Goal: Book appointment/travel/reservation

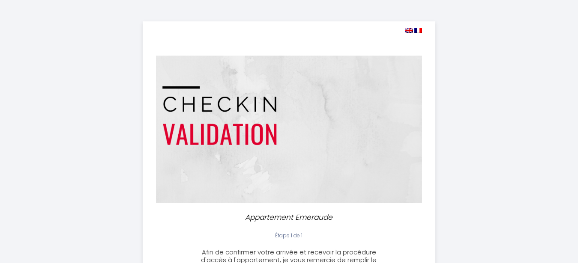
select select
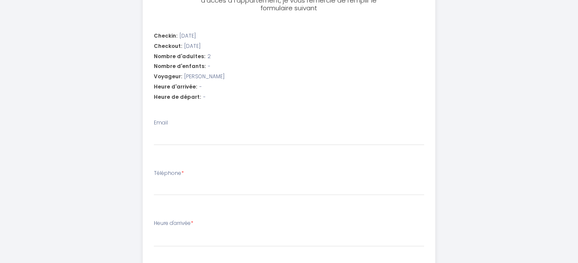
scroll to position [260, 0]
click at [215, 133] on input "Email" at bounding box center [289, 137] width 270 height 15
type input "h"
select select
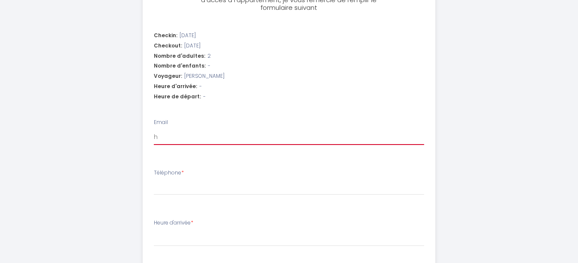
type input "ho"
select select
type input "hor"
select select
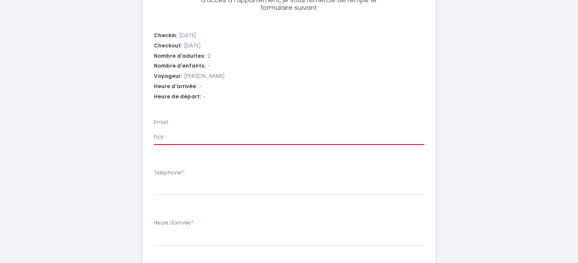
select select
type input "hort"
select select
type input "horte"
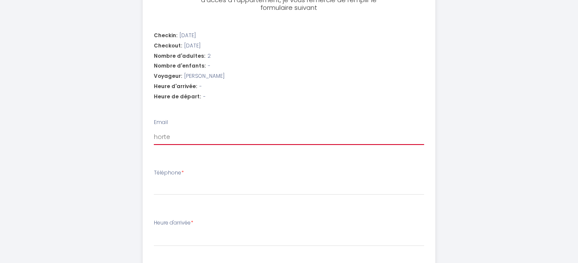
select select
type input "horten"
select select
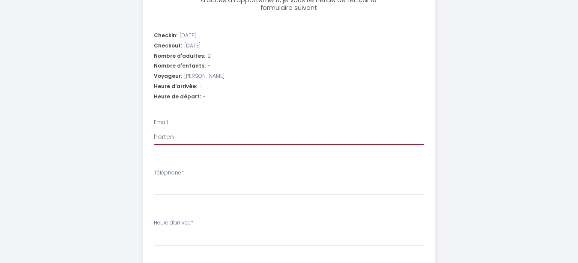
type input "hortens"
select select
type input "[PERSON_NAME]"
select select
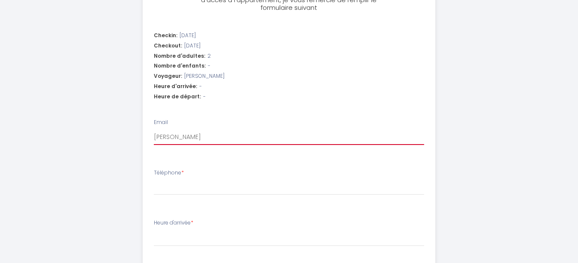
select select
type input "[PERSON_NAME]."
select select
type input "[PERSON_NAME].a"
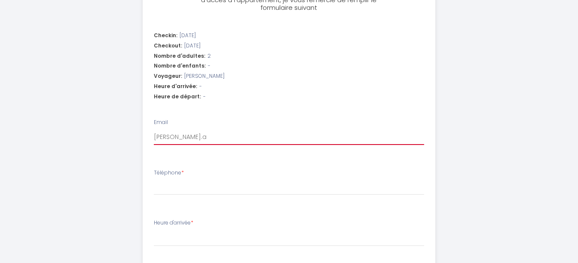
select select
type input "[PERSON_NAME][DOMAIN_NAME]"
select select
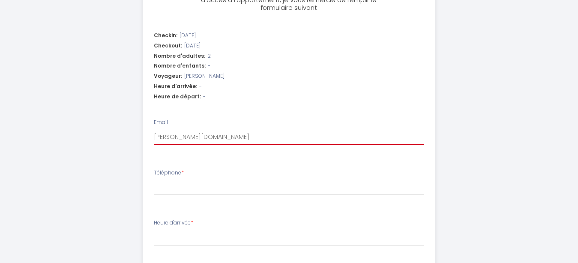
type input "[PERSON_NAME].ami"
select select
type input "[PERSON_NAME].amic"
select select
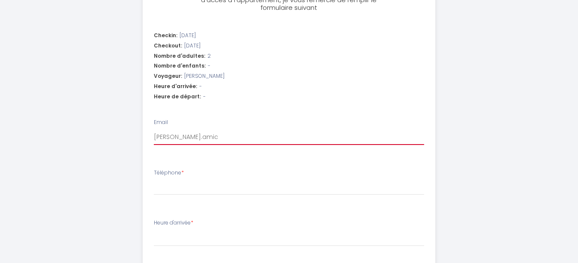
select select
type input "[PERSON_NAME].amice"
select select
type input "[PERSON_NAME].amice@"
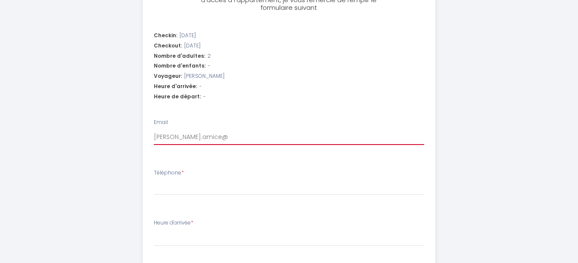
select select
type input "[PERSON_NAME].amice@g"
select select
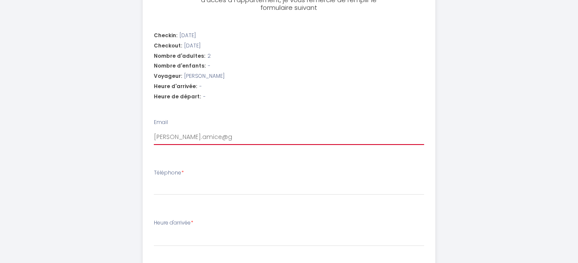
type input "[PERSON_NAME].amice@gm"
select select
type input "[PERSON_NAME].amice@gma"
select select
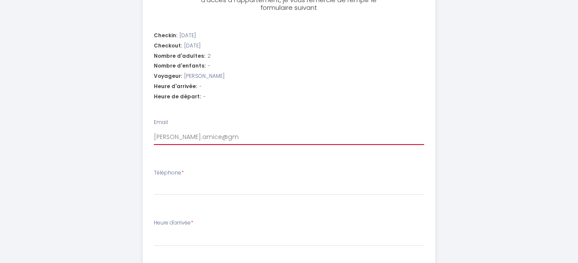
select select
type input "[PERSON_NAME].amice@gmai"
select select
type input "[PERSON_NAME][EMAIL_ADDRESS]"
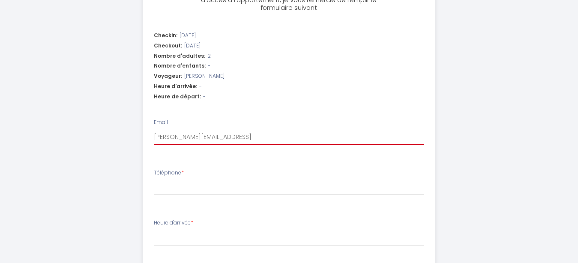
select select
type input "[PERSON_NAME][EMAIL_ADDRESS]."
select select
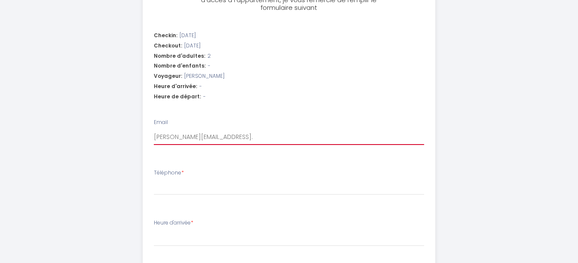
type input "[PERSON_NAME].amice@gmail.c"
select select
type input "[PERSON_NAME][EMAIL_ADDRESS][DOMAIN_NAME]"
select select
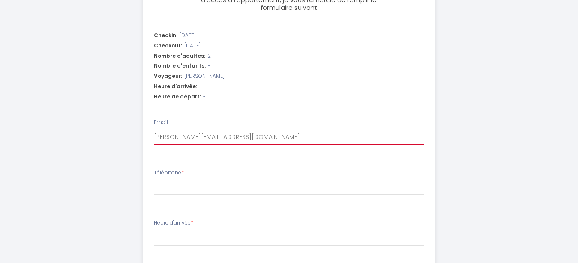
select select
type input "[PERSON_NAME][EMAIL_ADDRESS][DOMAIN_NAME]"
select select
type input "[PERSON_NAME][EMAIL_ADDRESS][DOMAIN_NAME]"
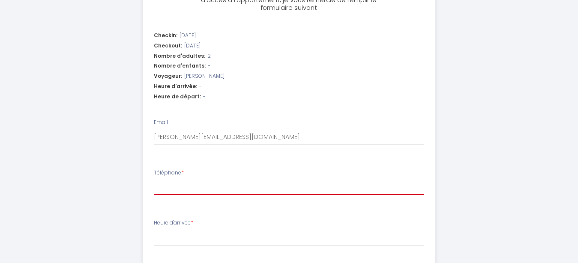
click at [192, 182] on input "Téléphone *" at bounding box center [289, 187] width 270 height 15
type input "0"
select select
type input "07"
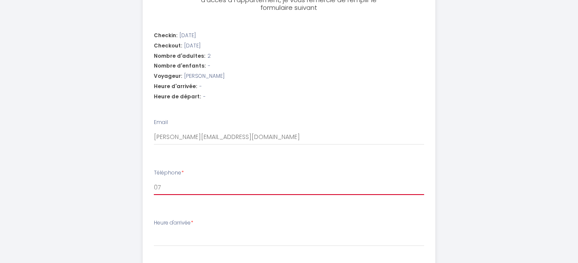
select select
type input "076"
select select
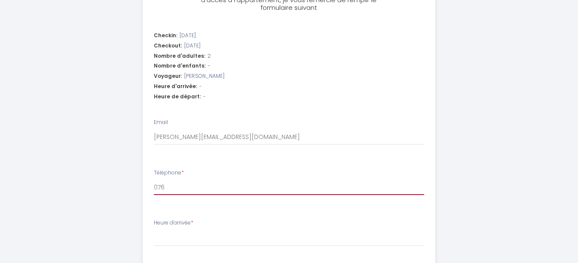
type input "0767"
select select
type input "07672"
select select
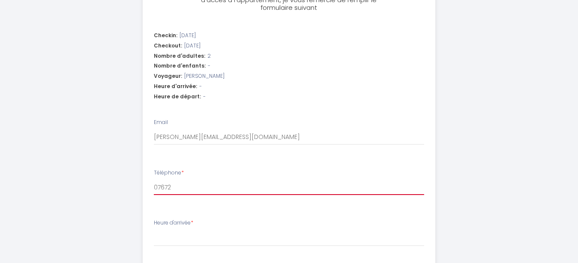
select select
type input "076722"
select select
type input "0767220"
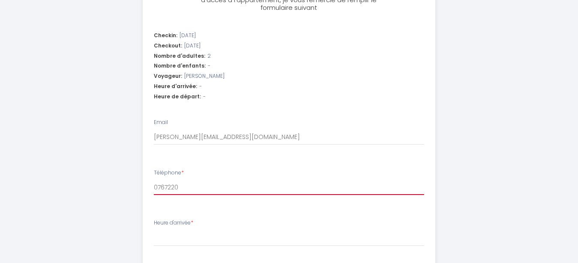
select select
type input "07672209"
select select
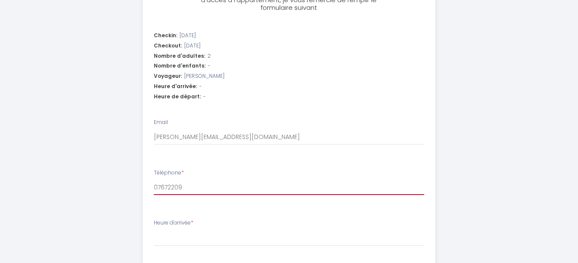
type input "076722093"
select select
type input "0767220938"
select select
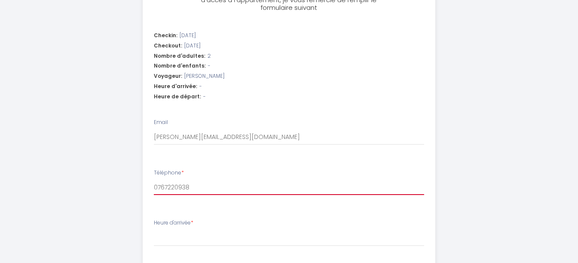
select select
type input "07672209 38"
select select
type input "076722 09 38"
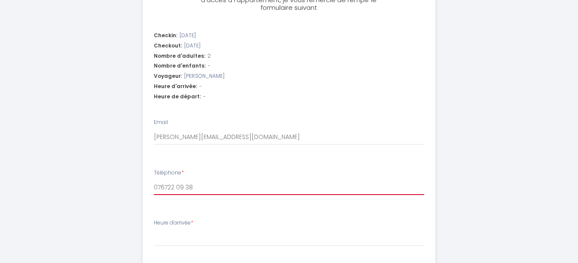
select select
type input "0767 22 09 38"
select select
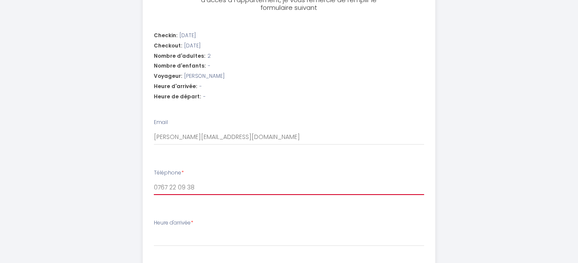
type input "07 67 22 09 38"
select select
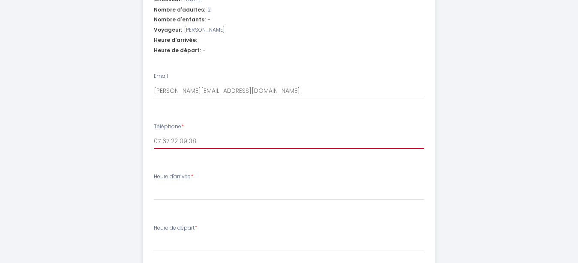
scroll to position [308, 0]
type input "07 67 22 09 38"
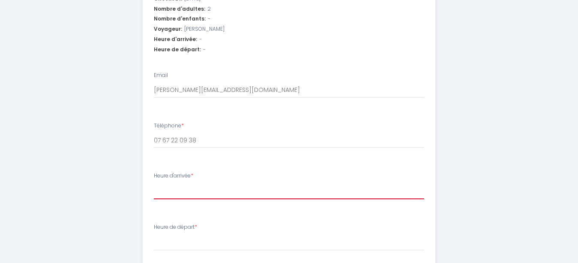
click at [154, 183] on select "18:00 18:30 19:00 19:30 20:00 20:30 21:00 21:30 22:00 22:30 23:00 23:30" at bounding box center [289, 191] width 270 height 16
select select "18:00"
click option "18:00" at bounding box center [0, 0] width 0 height 0
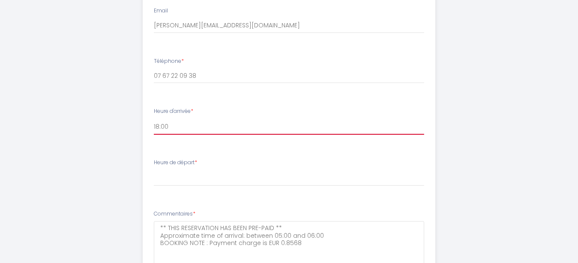
scroll to position [409, 0]
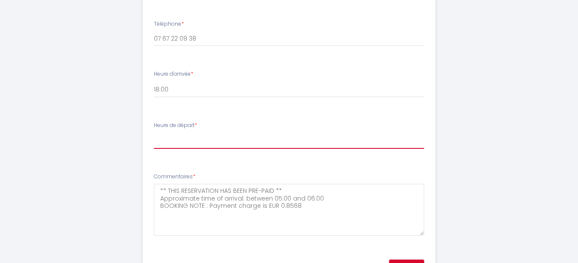
click at [154, 133] on select "00:00 00:30 01:00 01:30 02:00 02:30 03:00 03:30 04:00 04:30 05:00 05:30 06:00 0…" at bounding box center [289, 141] width 270 height 16
select select "10:30"
click option "10:30" at bounding box center [0, 0] width 0 height 0
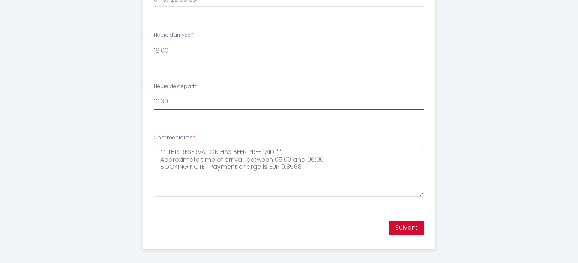
scroll to position [456, 0]
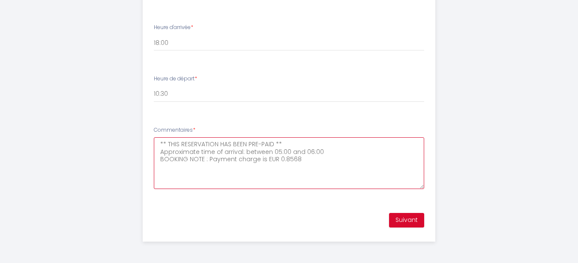
click at [193, 179] on textarea "** THIS RESERVATION HAS BEEN PRE-PAID ** Approximate time of arrival: between 0…" at bounding box center [289, 163] width 270 height 52
click at [403, 223] on button "Suivant" at bounding box center [406, 220] width 35 height 15
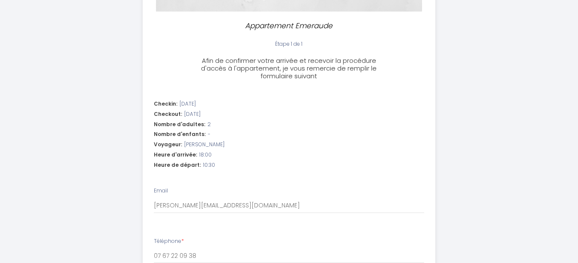
scroll to position [191, 0]
click at [234, 128] on div "Nombre d'adultes: 2" at bounding box center [289, 126] width 270 height 8
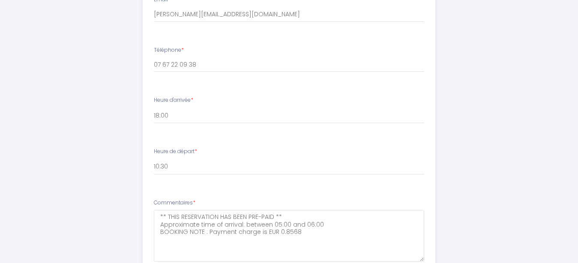
scroll to position [456, 0]
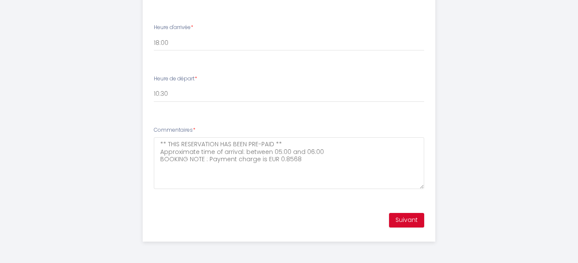
click at [234, 127] on div "Commentaires * ** THIS RESERVATION HAS BEEN PRE-PAID ** Approximate time of arr…" at bounding box center [289, 157] width 270 height 63
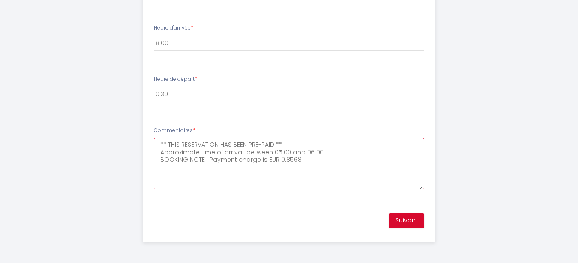
drag, startPoint x: 324, startPoint y: 161, endPoint x: 139, endPoint y: 138, distance: 186.4
click at [154, 138] on textarea "** THIS RESERVATION HAS BEEN PRE-PAID ** Approximate time of arrival: between 0…" at bounding box center [289, 164] width 270 height 52
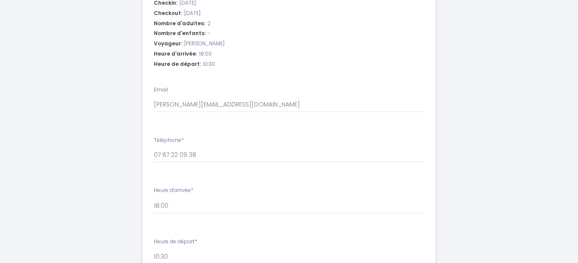
scroll to position [456, 0]
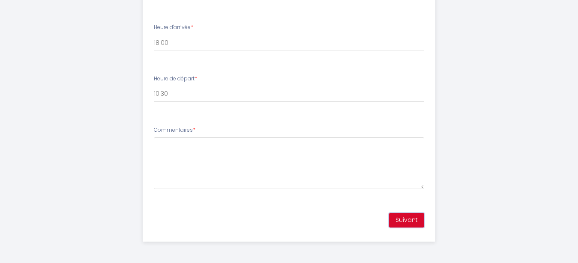
click at [407, 225] on button "Suivant" at bounding box center [406, 220] width 35 height 15
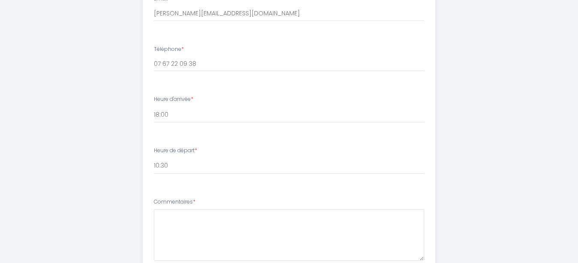
scroll to position [409, 0]
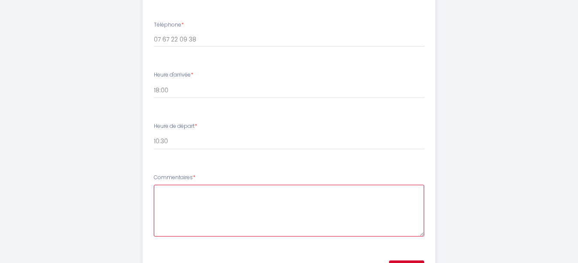
click at [197, 208] on textarea "Commentaires *" at bounding box center [289, 211] width 270 height 52
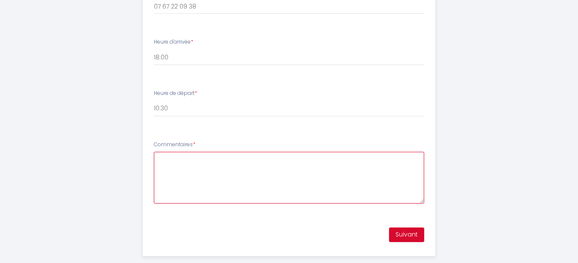
scroll to position [444, 0]
click at [357, 157] on textarea "Bonjour, je souhaite réservez ce logement pour une nuit avant de partir" at bounding box center [289, 176] width 270 height 52
click at [391, 155] on textarea "Bonjour, je souhaite réservez ce logement pour une nuit avant de repartir" at bounding box center [289, 176] width 270 height 52
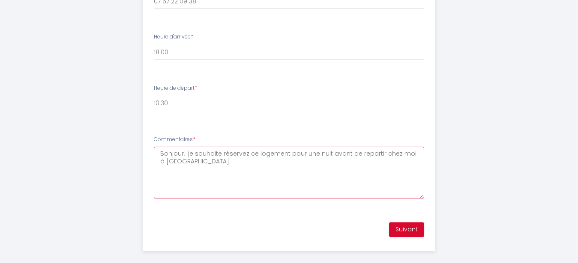
scroll to position [456, 0]
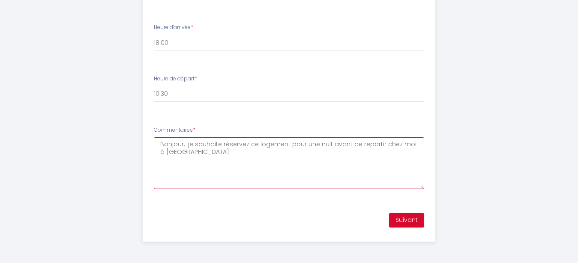
click at [327, 148] on textarea "Bonjour, je souhaite réservez ce logement pour une nuit avant de repartir chez …" at bounding box center [289, 163] width 270 height 52
drag, startPoint x: 220, startPoint y: 152, endPoint x: 194, endPoint y: 152, distance: 26.1
click at [194, 152] on textarea "Bonjour, je souhaite réservez ce logement pour une nuit avec mon compagnon avan…" at bounding box center [289, 163] width 270 height 52
click at [200, 152] on textarea "Bonjour, je souhaite réservez ce logement pour une nuit avec mon compagnon avan…" at bounding box center [289, 163] width 270 height 52
click at [267, 154] on textarea "Bonjour, je souhaite réservez ce logement pour une nuit avec mon compagnon avan…" at bounding box center [289, 163] width 270 height 52
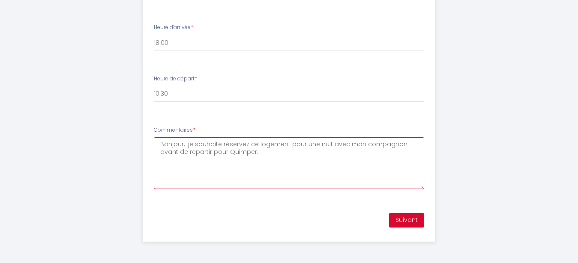
type textarea "Bonjour, je souhaite réservez ce logement pour une nuit avec mon compagnon avan…"
click at [398, 218] on button "Suivant" at bounding box center [406, 220] width 35 height 15
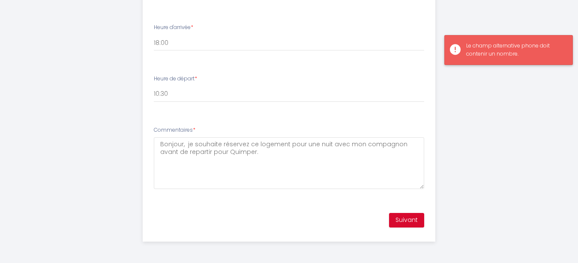
click at [476, 52] on div "Le champ alternative phone doit contenir un nombre." at bounding box center [515, 50] width 98 height 16
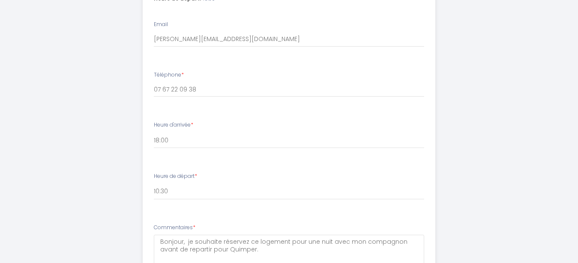
scroll to position [333, 0]
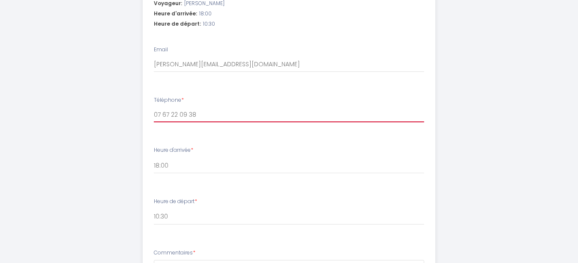
click at [215, 116] on input "07 67 22 09 38" at bounding box center [289, 114] width 270 height 15
click at [161, 115] on input "07 67 22 09 38" at bounding box center [289, 114] width 270 height 15
click at [154, 114] on input "07 67 22 09 38" at bounding box center [289, 114] width 270 height 15
click at [162, 115] on input "07 67 22 09 38" at bounding box center [289, 114] width 270 height 15
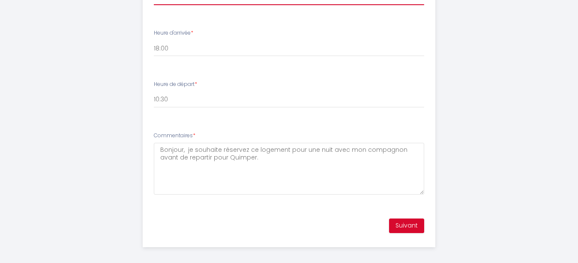
scroll to position [456, 0]
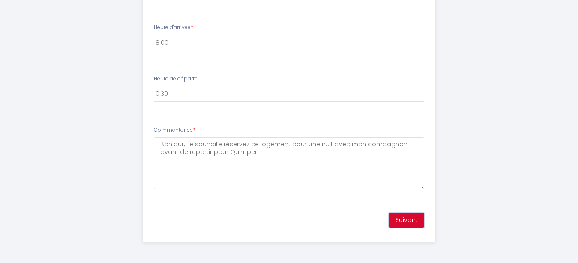
click at [403, 226] on button "Suivant" at bounding box center [406, 220] width 35 height 15
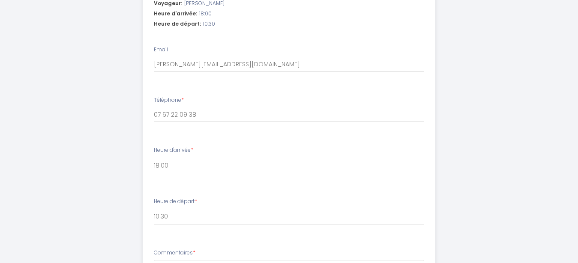
scroll to position [330, 0]
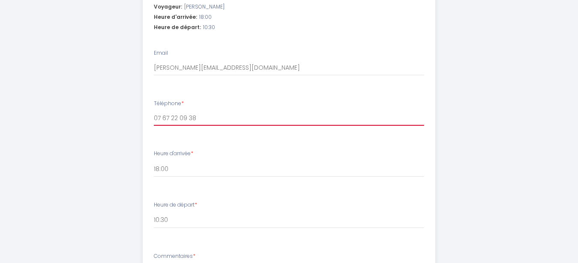
click at [203, 121] on input "07 67 22 09 38" at bounding box center [289, 118] width 270 height 15
drag, startPoint x: 203, startPoint y: 121, endPoint x: 206, endPoint y: 127, distance: 6.3
click at [206, 126] on input "07 67 22 09 38" at bounding box center [289, 118] width 270 height 15
click at [192, 120] on input "07 67 22 09 38" at bounding box center [289, 118] width 270 height 15
click at [189, 120] on input "07 67 22 09 38" at bounding box center [289, 118] width 270 height 15
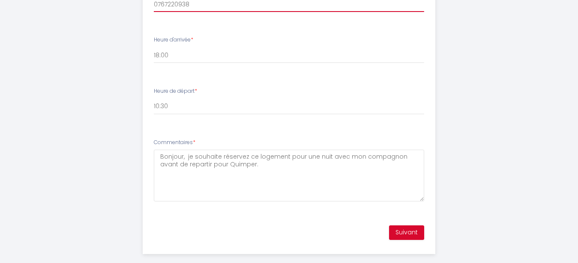
scroll to position [456, 0]
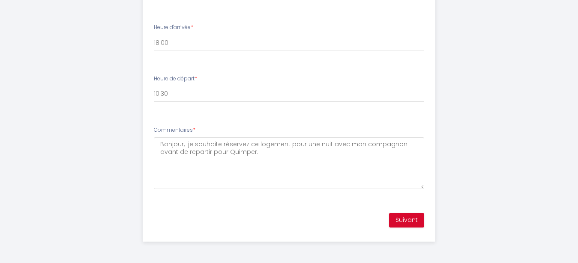
type input "0767220938"
click at [404, 218] on button "Suivant" at bounding box center [406, 220] width 35 height 15
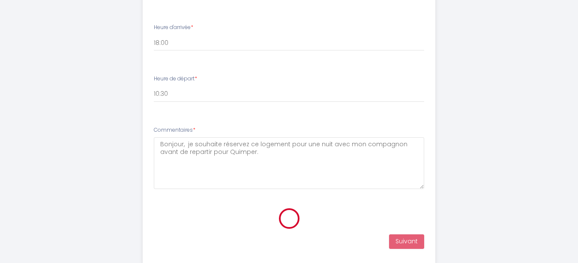
scroll to position [195, 0]
